Goal: Information Seeking & Learning: Learn about a topic

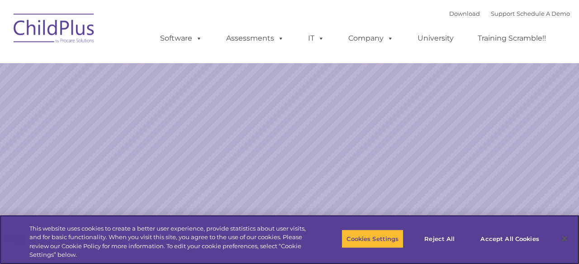
select select "MEDIUM"
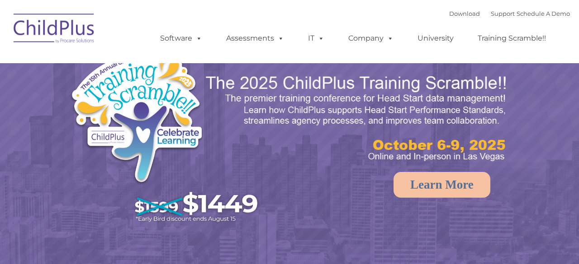
select select "MEDIUM"
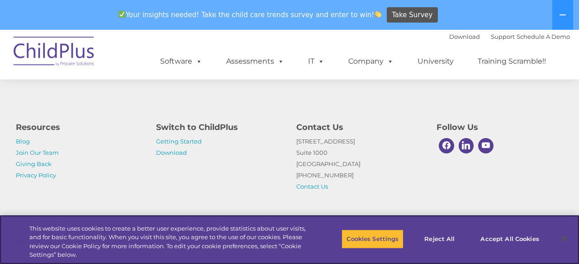
scroll to position [1111, 0]
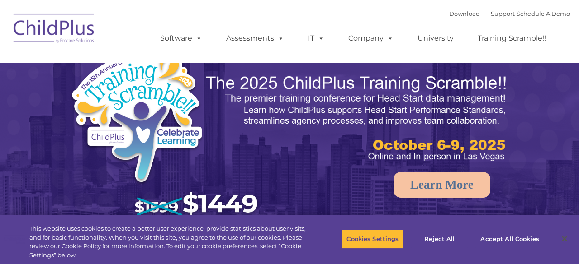
select select "MEDIUM"
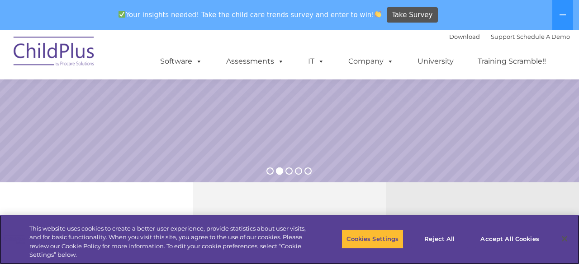
scroll to position [198, 0]
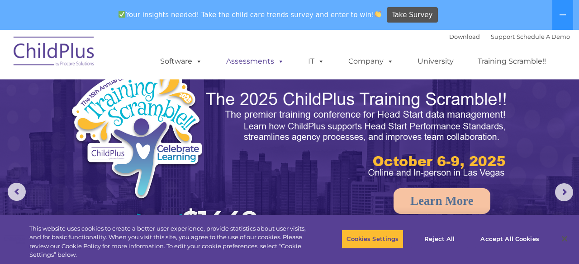
click at [264, 61] on link "Assessments" at bounding box center [255, 61] width 76 height 18
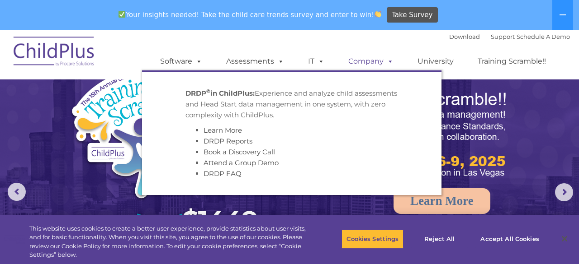
click at [373, 60] on link "Company" at bounding box center [370, 61] width 63 height 18
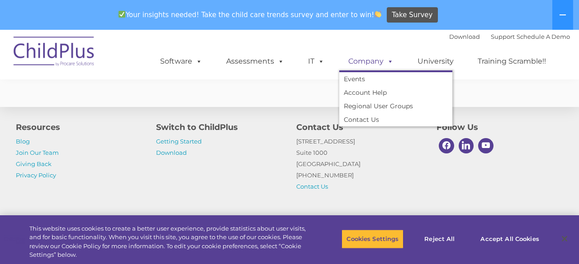
scroll to position [1757, 0]
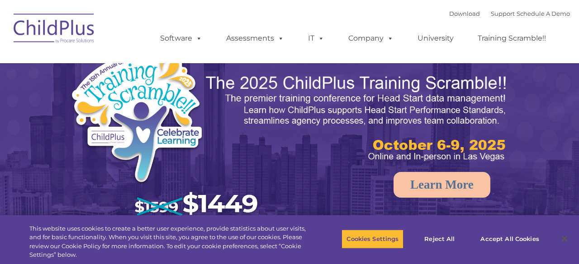
select select "MEDIUM"
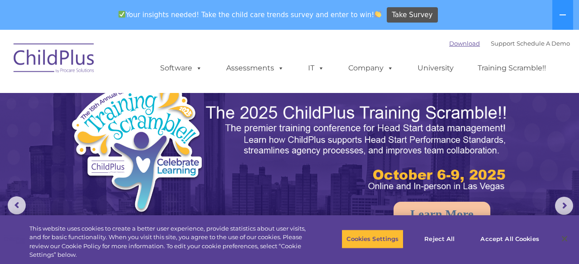
click at [451, 43] on link "Download" at bounding box center [464, 43] width 31 height 7
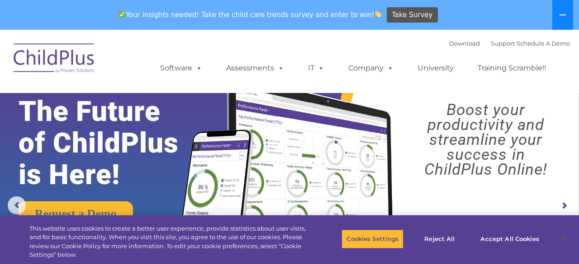
click at [561, 16] on icon at bounding box center [562, 14] width 7 height 7
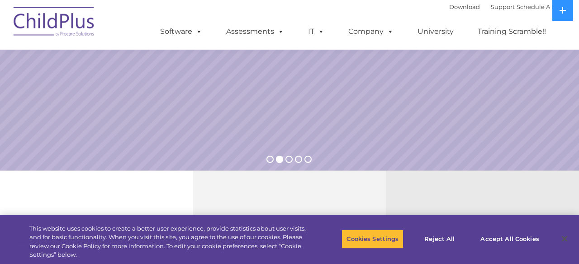
scroll to position [179, 0]
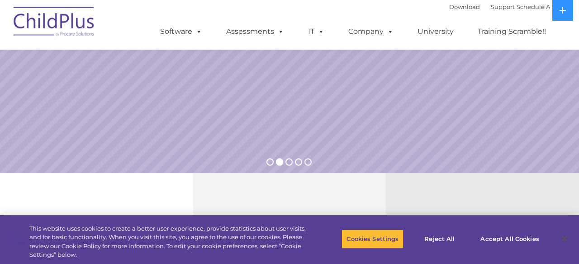
click at [289, 162] on rs-bullet at bounding box center [288, 162] width 7 height 7
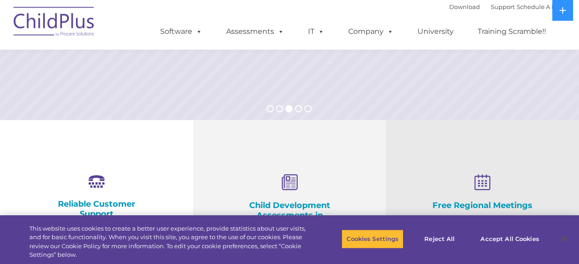
scroll to position [246, 0]
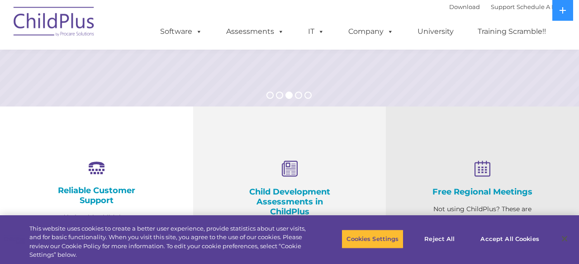
click at [307, 95] on rs-bullet at bounding box center [307, 95] width 7 height 7
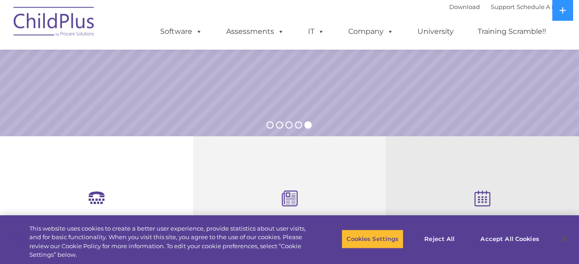
scroll to position [269, 0]
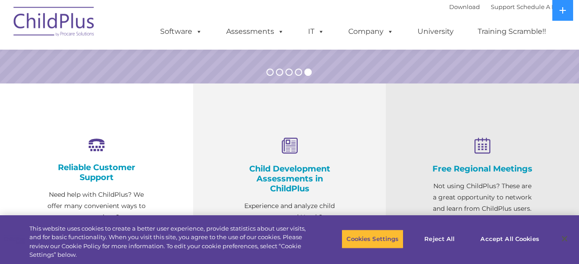
click at [296, 71] on rs-bullet at bounding box center [298, 72] width 7 height 7
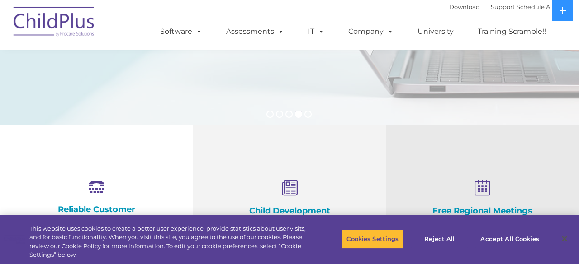
scroll to position [0, 0]
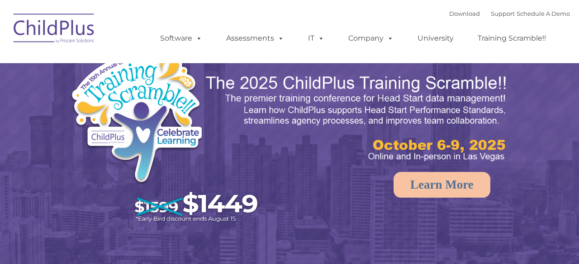
select select "MEDIUM"
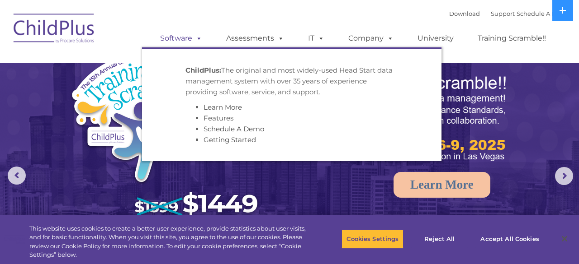
click at [198, 38] on span at bounding box center [197, 38] width 10 height 9
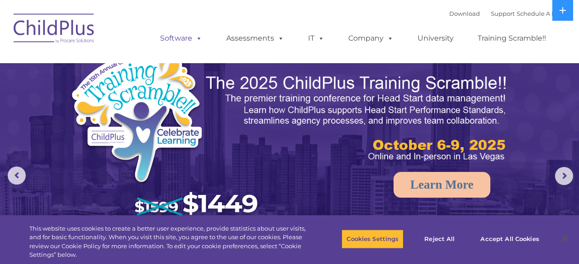
click at [198, 38] on span at bounding box center [197, 38] width 10 height 9
select select "MEDIUM"
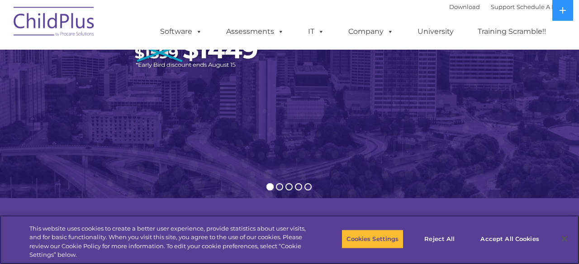
scroll to position [142, 0]
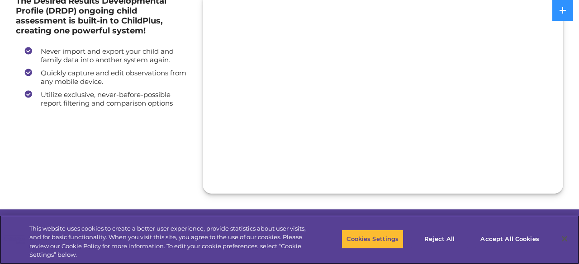
scroll to position [150, 0]
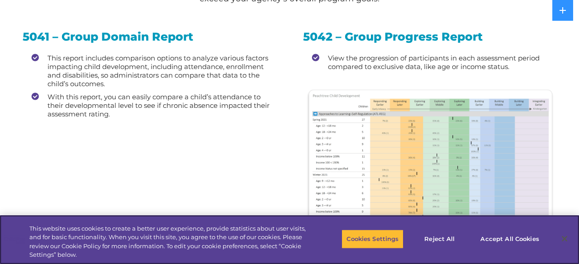
scroll to position [1061, 0]
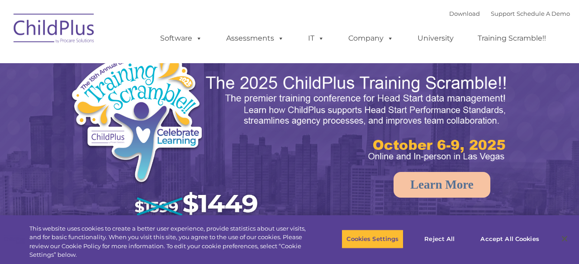
select select "MEDIUM"
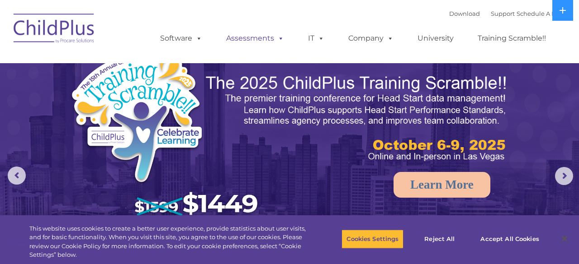
click at [274, 38] on span at bounding box center [279, 38] width 10 height 9
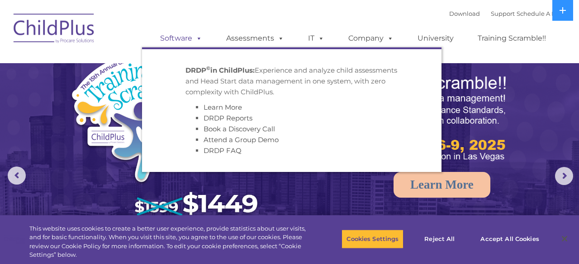
click at [193, 38] on span at bounding box center [197, 38] width 10 height 9
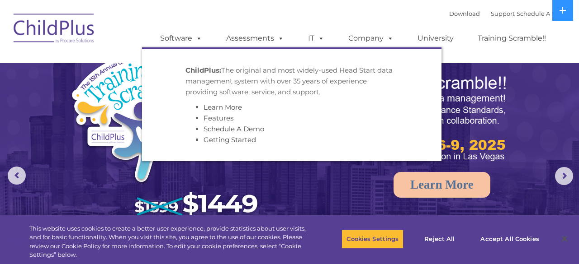
click at [47, 29] on img at bounding box center [54, 29] width 90 height 45
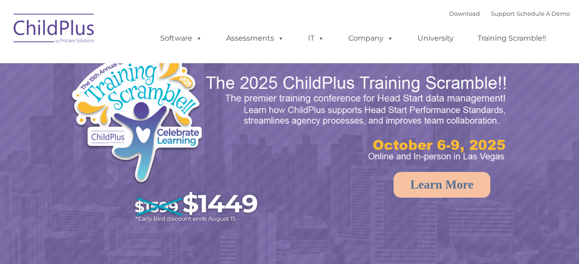
select select "MEDIUM"
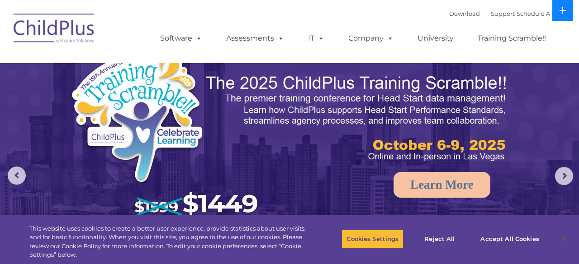
click at [565, 12] on icon at bounding box center [562, 10] width 7 height 7
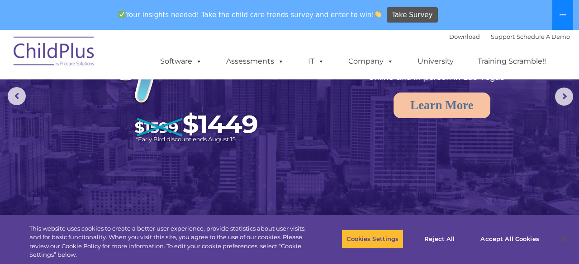
scroll to position [111, 0]
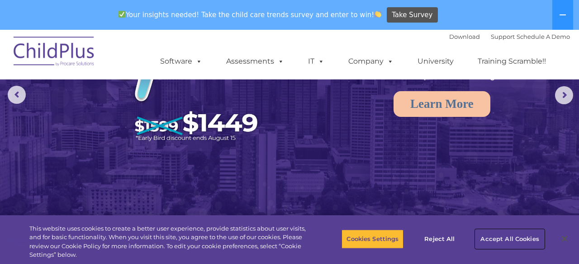
click at [499, 247] on button "Accept All Cookies" at bounding box center [509, 239] width 68 height 19
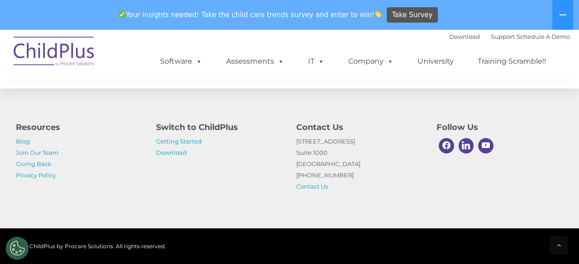
scroll to position [1111, 0]
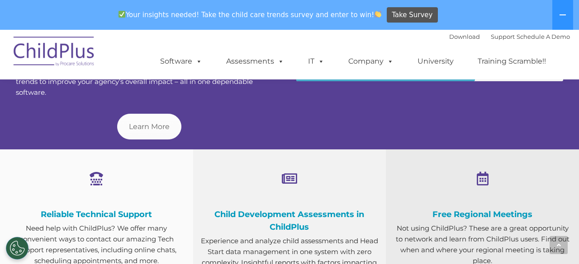
scroll to position [443, 0]
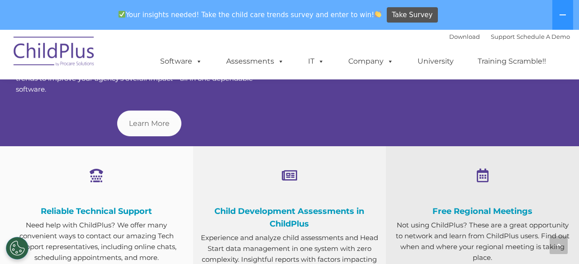
click at [279, 217] on h4 "Child Development Assessments in ChildPlus" at bounding box center [289, 217] width 179 height 25
click at [307, 218] on h4 "Child Development Assessments in ChildPlus" at bounding box center [289, 217] width 179 height 25
click at [289, 205] on h4 "Child Development Assessments in ChildPlus" at bounding box center [289, 217] width 179 height 25
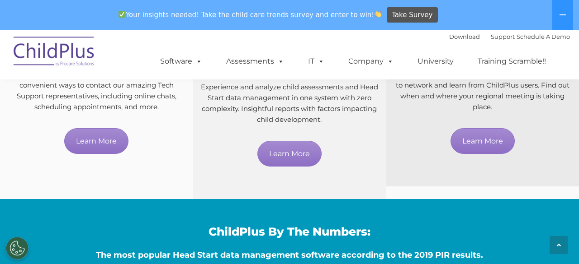
scroll to position [595, 0]
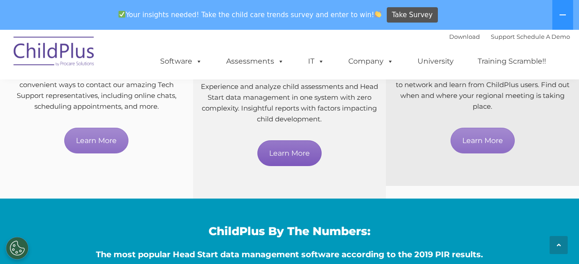
click at [286, 159] on link "Learn More" at bounding box center [289, 154] width 64 height 26
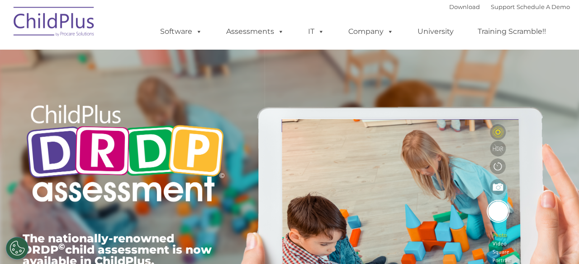
type input ""
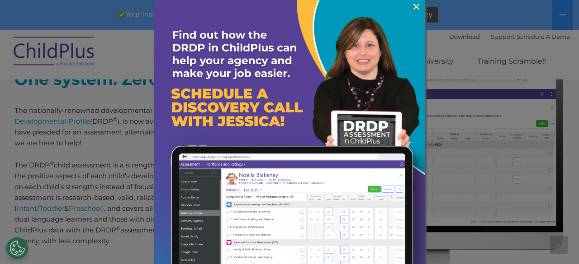
scroll to position [383, 0]
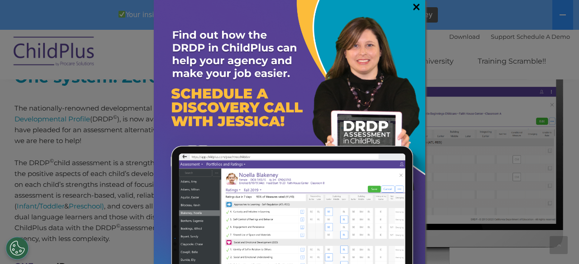
click at [419, 10] on link "×" at bounding box center [416, 6] width 10 height 9
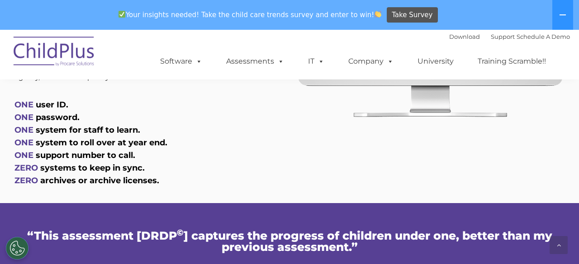
scroll to position [544, 0]
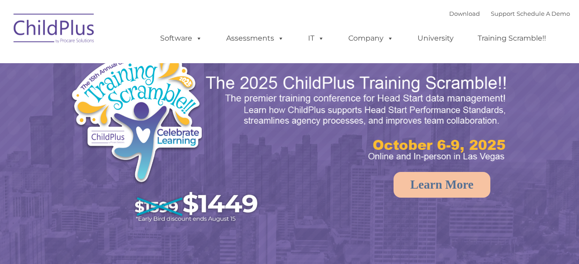
select select "MEDIUM"
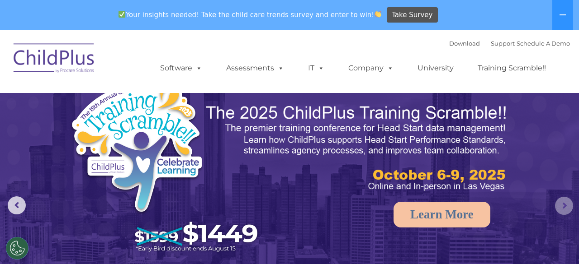
click at [560, 207] on rs-arrow at bounding box center [564, 206] width 18 height 18
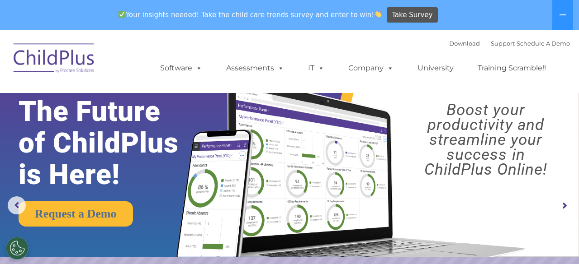
click at [560, 206] on rs-arrow at bounding box center [564, 206] width 18 height 18
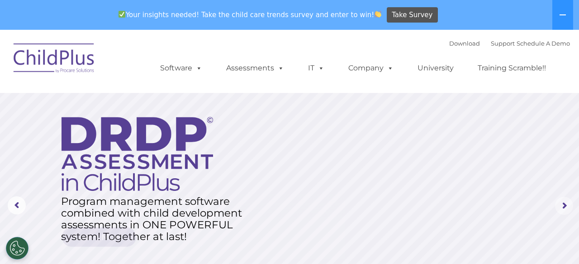
click at [560, 206] on rs-arrow at bounding box center [564, 206] width 18 height 18
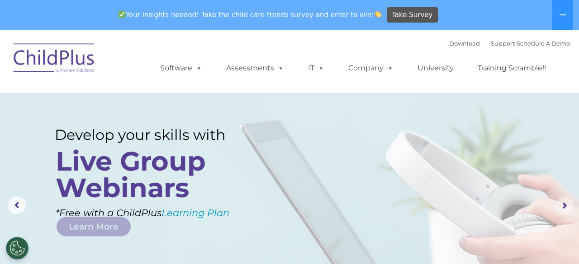
click at [560, 206] on rs-arrow at bounding box center [564, 206] width 18 height 18
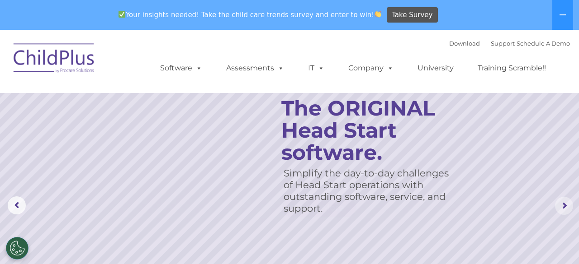
click at [560, 206] on rs-arrow at bounding box center [564, 206] width 18 height 18
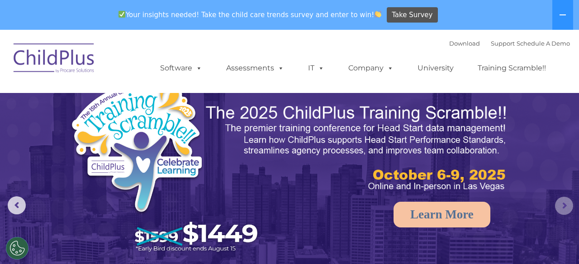
click at [560, 206] on rs-arrow at bounding box center [564, 206] width 18 height 18
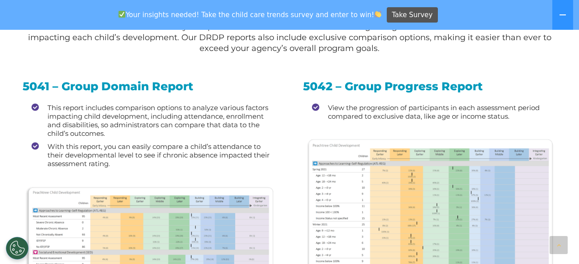
scroll to position [1046, 0]
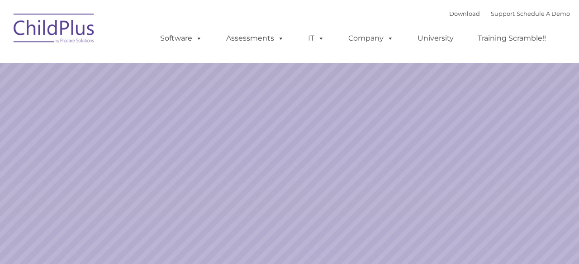
select select "MEDIUM"
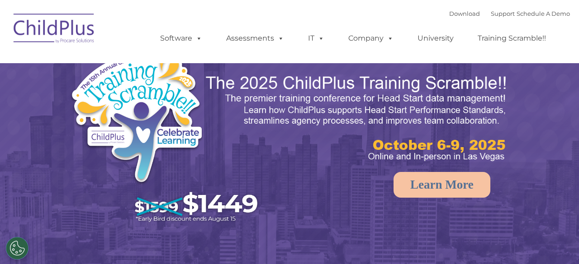
select select "MEDIUM"
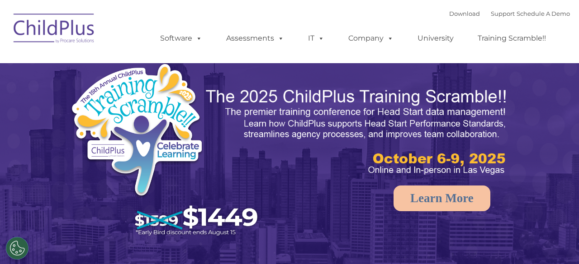
select select "MEDIUM"
